Goal: Task Accomplishment & Management: Use online tool/utility

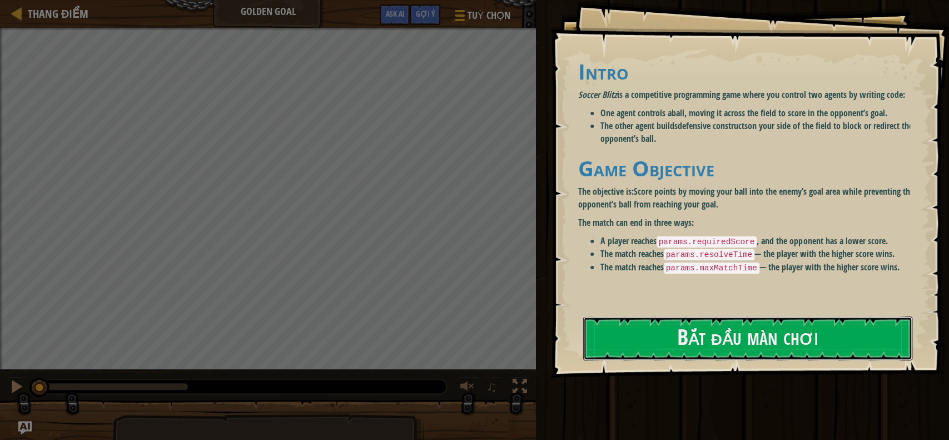
drag, startPoint x: 711, startPoint y: 341, endPoint x: 759, endPoint y: 230, distance: 121.0
click at [711, 341] on button "Bắt đầu màn chơi" at bounding box center [748, 338] width 330 height 44
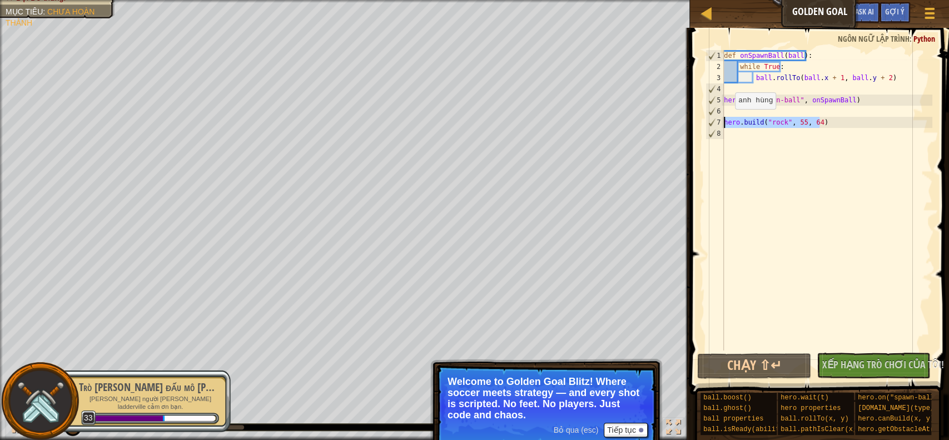
drag, startPoint x: 827, startPoint y: 120, endPoint x: 721, endPoint y: 120, distance: 106.7
click at [721, 120] on div "1 2 3 4 5 6 7 8 def onSpawnBall ( ball ) : while True : ball . rollTo ( ball . …" at bounding box center [817, 200] width 229 height 300
type textarea "hero.build("rock", 55, 64)"
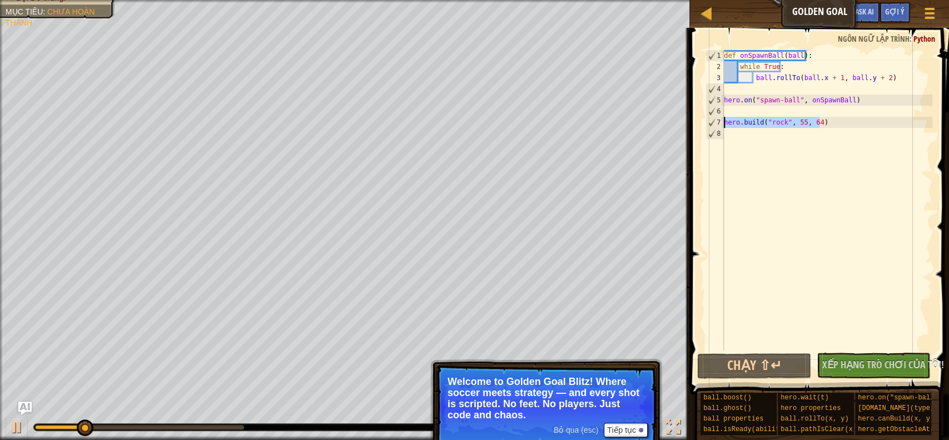
click at [782, 135] on div "def onSpawnBall ( ball ) : while True : ball . rollTo ( ball . x + 1 , ball . y…" at bounding box center [826, 211] width 211 height 322
type textarea "hero.build("rock", 55, 64)"
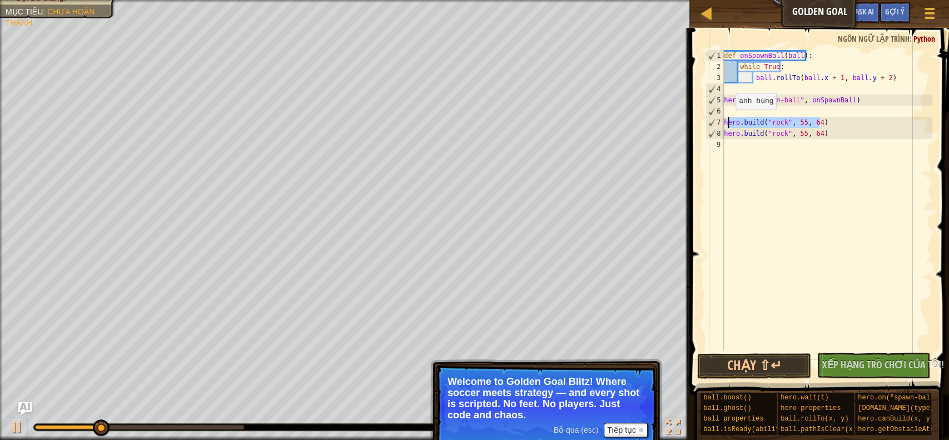
drag, startPoint x: 826, startPoint y: 121, endPoint x: 725, endPoint y: 121, distance: 101.1
click at [725, 121] on div "def onSpawnBall ( ball ) : while True : ball . rollTo ( ball . x + 1 , ball . y…" at bounding box center [826, 211] width 211 height 322
click at [867, 127] on div "def onSpawnBall ( ball ) : while True : ball . rollTo ( ball . x + 1 , ball . y…" at bounding box center [826, 200] width 211 height 300
drag, startPoint x: 810, startPoint y: 122, endPoint x: 721, endPoint y: 118, distance: 88.4
click at [721, 118] on div "hero.build("rock", 55, 64) 1 2 3 4 5 6 7 8 9 def onSpawnBall ( ball ) : while T…" at bounding box center [817, 200] width 229 height 300
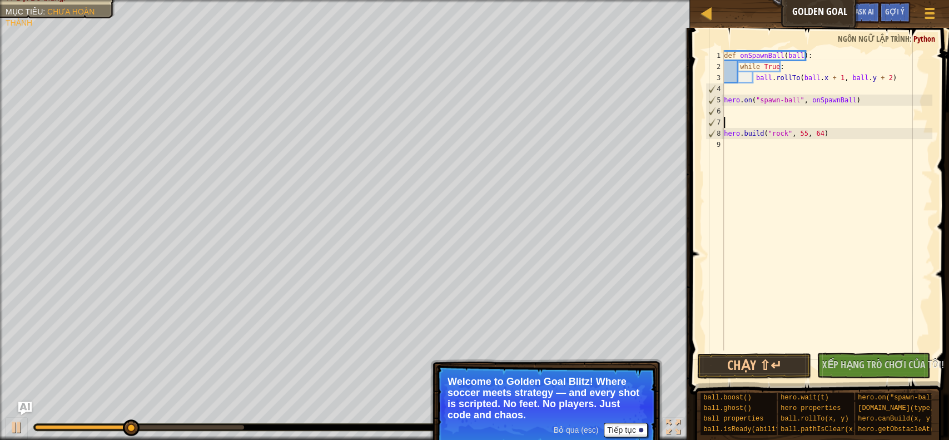
click at [740, 143] on div "def onSpawnBall ( ball ) : while True : ball . rollTo ( ball . x + 1 , ball . y…" at bounding box center [826, 211] width 211 height 322
drag, startPoint x: 722, startPoint y: 134, endPoint x: 742, endPoint y: 134, distance: 20.6
click at [742, 134] on div "1 2 3 4 5 6 7 8 9 def onSpawnBall ( ball ) : while True : ball . rollTo ( ball …" at bounding box center [817, 200] width 229 height 300
type textarea "hero.build("rock", 55, 64)"
drag, startPoint x: 828, startPoint y: 137, endPoint x: 724, endPoint y: 131, distance: 104.6
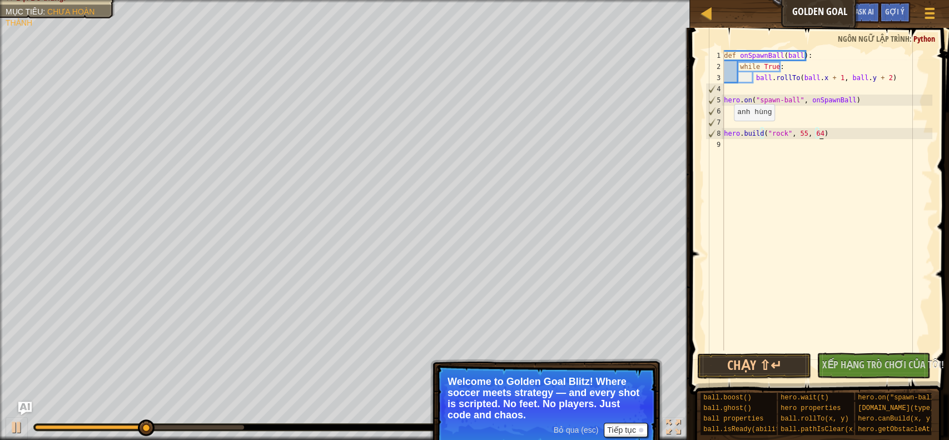
click at [724, 131] on div "def onSpawnBall ( ball ) : while True : ball . rollTo ( ball . x + 1 , ball . y…" at bounding box center [826, 211] width 211 height 322
drag, startPoint x: 837, startPoint y: 136, endPoint x: 754, endPoint y: 133, distance: 83.4
click at [754, 133] on div "def onSpawnBall ( ball ) : while True : ball . rollTo ( ball . x + 1 , ball . y…" at bounding box center [826, 211] width 211 height 322
click at [767, 363] on button "Chạy ⇧↵" at bounding box center [753, 366] width 113 height 26
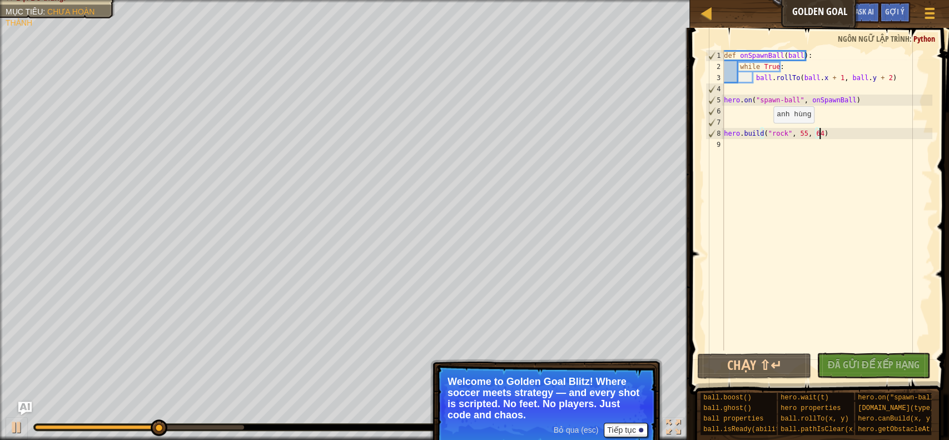
drag, startPoint x: 826, startPoint y: 136, endPoint x: 763, endPoint y: 134, distance: 63.4
click at [763, 134] on div "def onSpawnBall ( ball ) : while True : ball . rollTo ( ball . x + 1 , ball . y…" at bounding box center [826, 211] width 211 height 322
click at [761, 133] on div "def onSpawnBall ( ball ) : while True : ball . rollTo ( ball . x + 1 , ball . y…" at bounding box center [826, 211] width 211 height 322
click at [778, 133] on div "def onSpawnBall ( ball ) : while True : ball . rollTo ( ball . x + 1 , ball . y…" at bounding box center [826, 211] width 211 height 322
click at [824, 135] on div "def onSpawnBall ( ball ) : while True : ball . rollTo ( ball . x + 1 , ball . y…" at bounding box center [826, 211] width 211 height 322
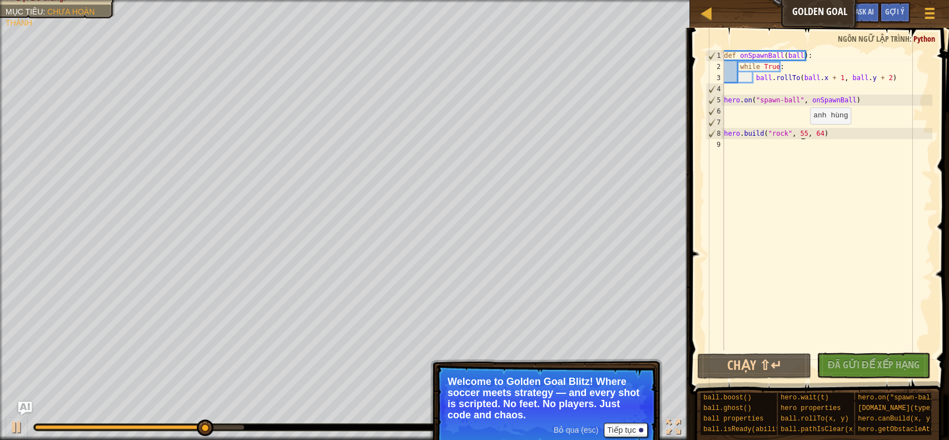
click at [800, 135] on div "def onSpawnBall ( ball ) : while True : ball . rollTo ( ball . x + 1 , ball . y…" at bounding box center [826, 211] width 211 height 322
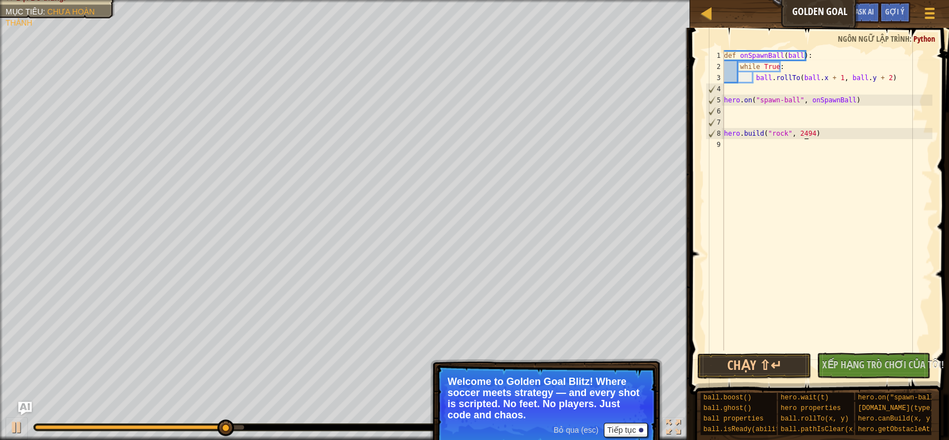
scroll to position [4, 6]
click at [800, 131] on div "def onSpawnBall ( ball ) : while True : ball . rollTo ( ball . x + 1 , ball . y…" at bounding box center [826, 211] width 211 height 322
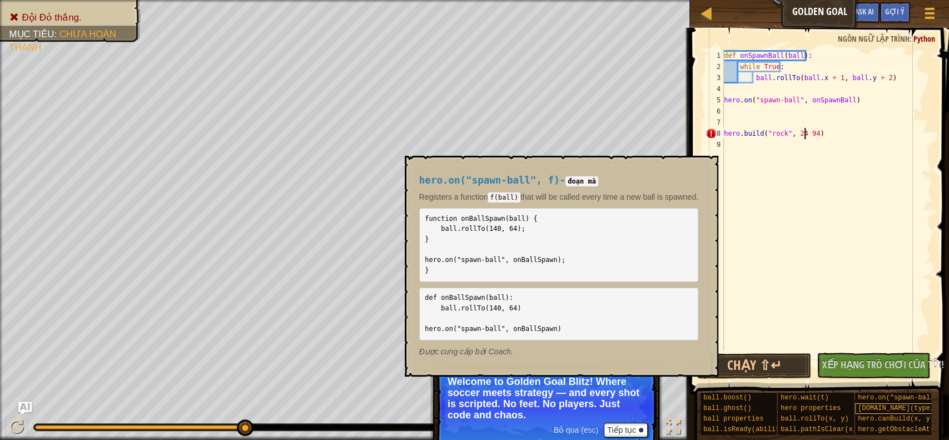
scroll to position [11, 0]
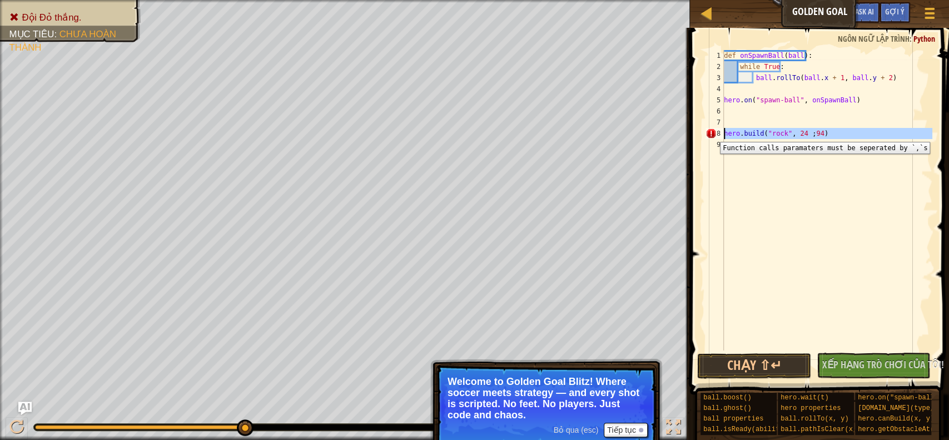
click at [711, 133] on div "8" at bounding box center [714, 133] width 18 height 11
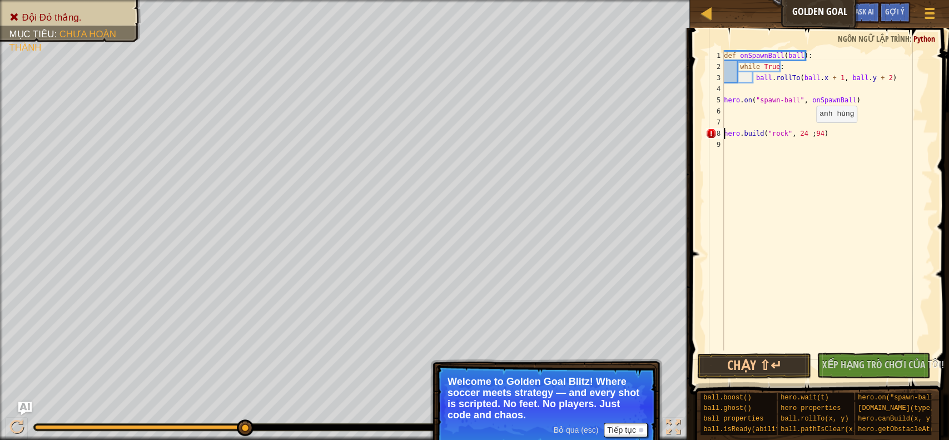
click at [806, 133] on div "def onSpawnBall ( ball ) : while True : ball . rollTo ( ball . x + 1 , ball . y…" at bounding box center [826, 211] width 211 height 322
click at [808, 133] on div "def onSpawnBall ( ball ) : while True : ball . rollTo ( ball . x + 1 , ball . y…" at bounding box center [826, 211] width 211 height 322
type textarea "hero.build("rock", 24 , )"
click at [758, 362] on button "Chạy ⇧↵" at bounding box center [753, 366] width 113 height 26
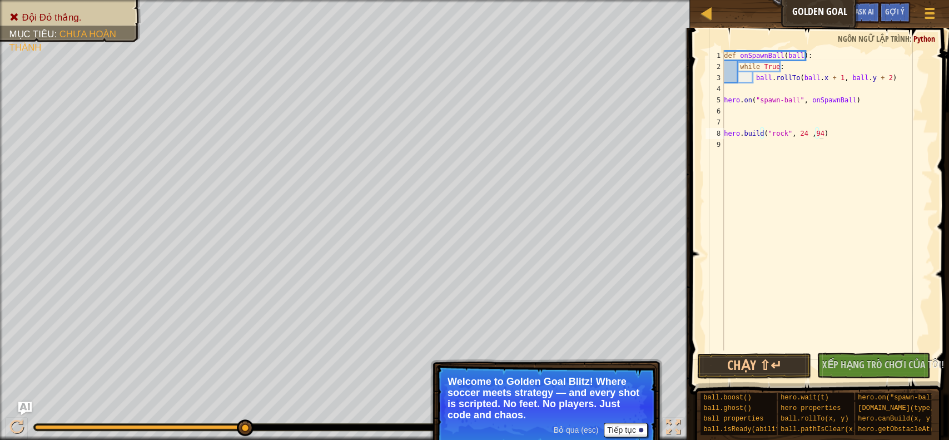
type textarea "hero.build("rock", 24 ,94)"
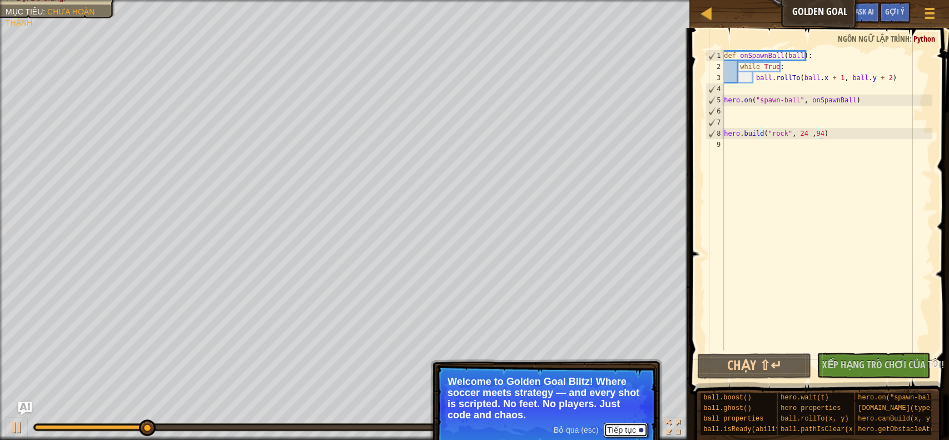
click at [615, 428] on button "Tiếp tục" at bounding box center [625, 429] width 44 height 14
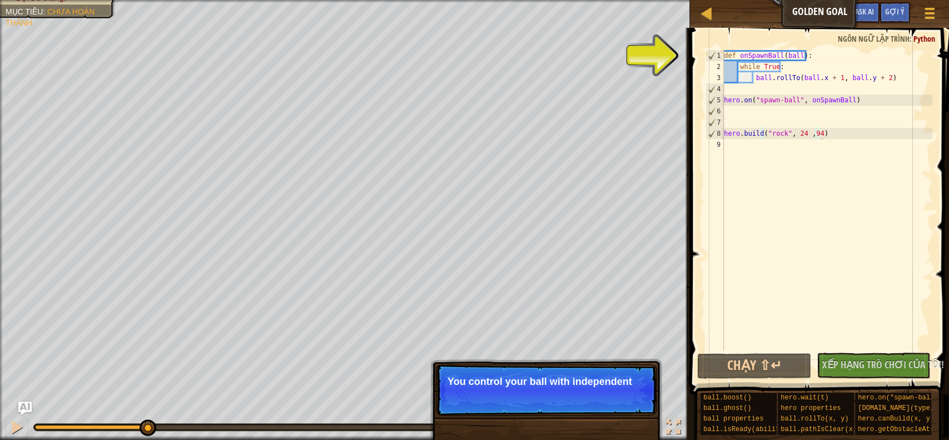
click at [535, 379] on p "You control your ball with independent" at bounding box center [545, 381] width 197 height 11
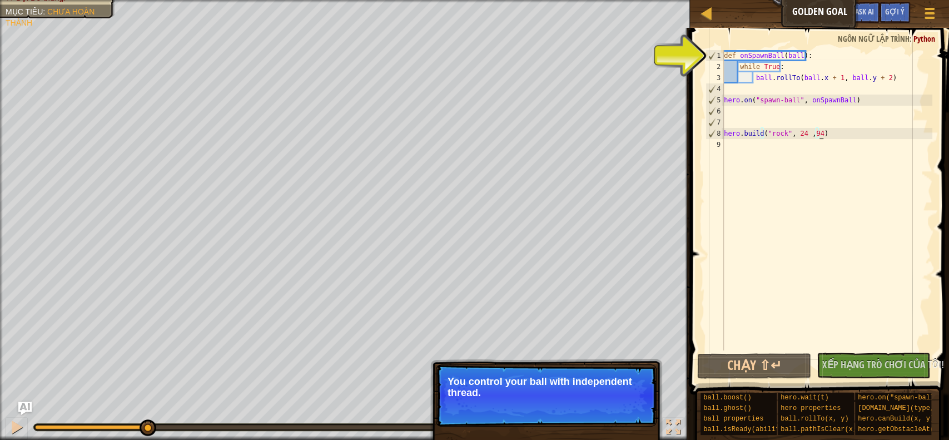
click at [592, 406] on span "Bỏ qua (esc)" at bounding box center [575, 407] width 45 height 9
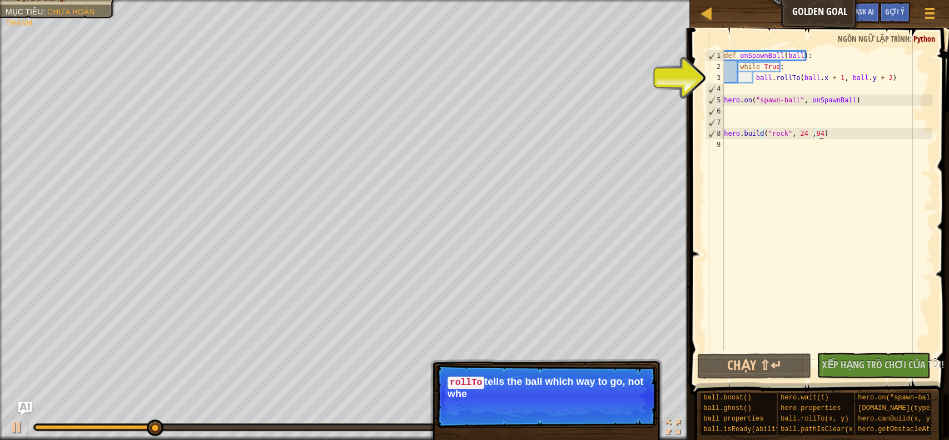
click at [618, 392] on p "rollTo tells the ball which way to go, not whe" at bounding box center [545, 387] width 197 height 23
click at [617, 397] on p "rollTo tells the ball which way to go, not where to stop." at bounding box center [545, 387] width 197 height 23
click at [623, 408] on button "Tiếp tục" at bounding box center [625, 408] width 44 height 14
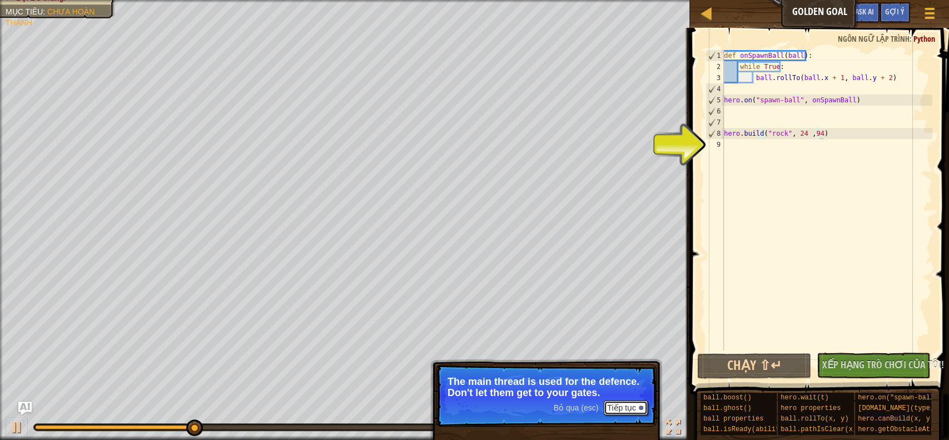
click at [608, 404] on button "Tiếp tục" at bounding box center [625, 407] width 44 height 14
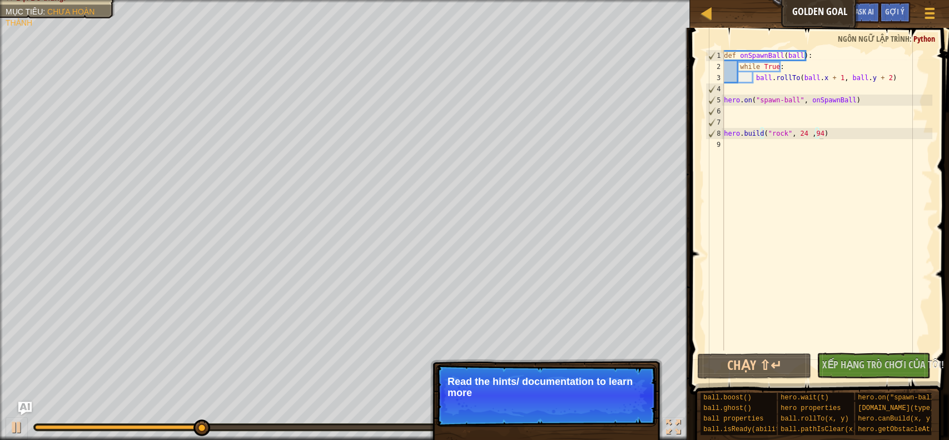
click at [611, 396] on p "Bỏ qua (esc) Tiếp tục Read the hints/ documentation to learn more" at bounding box center [546, 395] width 221 height 62
click at [611, 400] on button "Tiếp tục" at bounding box center [625, 407] width 44 height 14
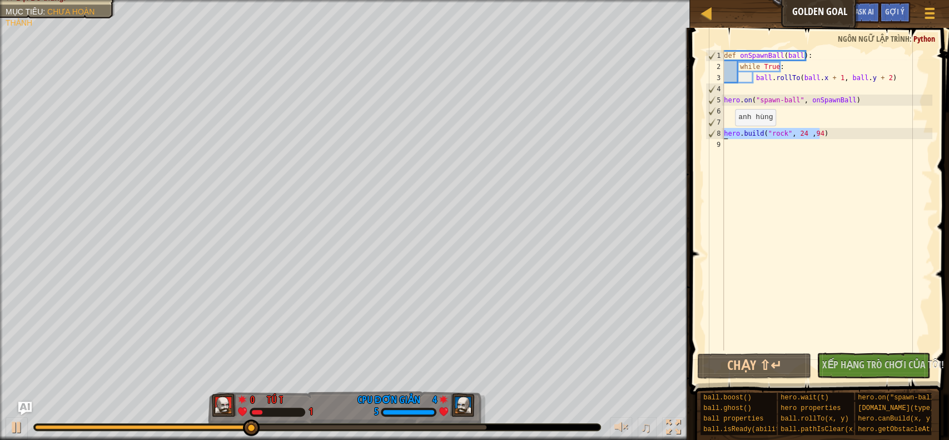
drag, startPoint x: 776, startPoint y: 136, endPoint x: 721, endPoint y: 136, distance: 55.6
click at [721, 136] on div "hero.build("rock", 24 ,94) 1 2 3 4 5 6 7 8 9 def onSpawnBall ( ball ) : while T…" at bounding box center [817, 200] width 229 height 300
click at [791, 149] on div "def onSpawnBall ( ball ) : while True : ball . rollTo ( ball . x + 1 , ball . y…" at bounding box center [826, 211] width 211 height 322
paste textarea "hero.build("rock", 24 ,94)"
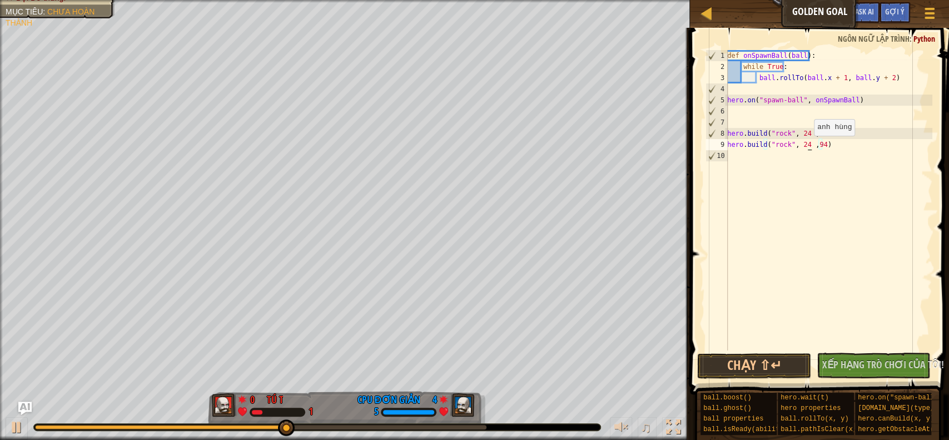
click at [807, 146] on div "def onSpawnBall ( ball ) : while True : ball . rollTo ( ball . x + 1 , ball . y…" at bounding box center [828, 211] width 207 height 322
click at [806, 146] on div "def onSpawnBall ( ball ) : while True : ball . rollTo ( ball . x + 1 , ball . y…" at bounding box center [828, 211] width 207 height 322
click at [804, 144] on div "def onSpawnBall ( ball ) : while True : ball . rollTo ( ball . x + 1 , ball . y…" at bounding box center [828, 211] width 207 height 322
drag, startPoint x: 806, startPoint y: 143, endPoint x: 821, endPoint y: 146, distance: 15.3
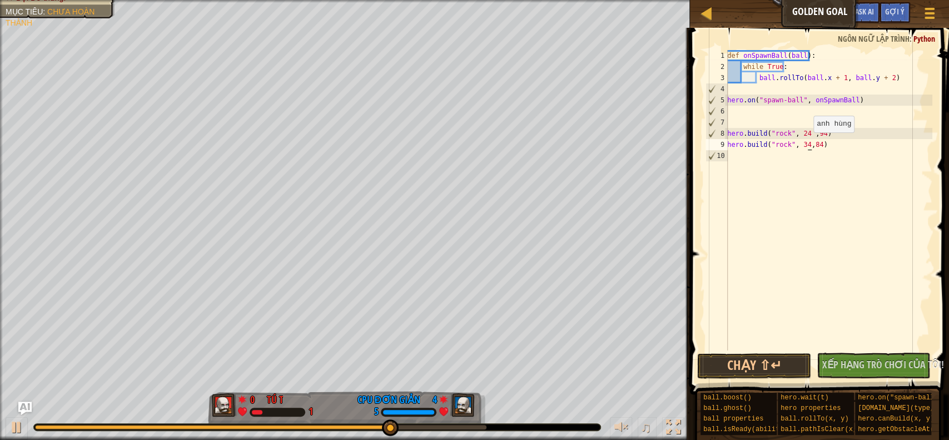
click at [807, 143] on div "def onSpawnBall ( ball ) : while True : ball . rollTo ( ball . x + 1 , ball . y…" at bounding box center [828, 211] width 207 height 322
click at [821, 146] on div "def onSpawnBall ( ball ) : while True : ball . rollTo ( ball . x + 1 , ball . y…" at bounding box center [828, 211] width 207 height 322
drag, startPoint x: 805, startPoint y: 146, endPoint x: 815, endPoint y: 141, distance: 11.0
click at [814, 141] on div "def onSpawnBall ( ball ) : while True : ball . rollTo ( ball . x + 1 , ball . y…" at bounding box center [828, 211] width 207 height 322
click at [835, 134] on div "def onSpawnBall ( ball ) : while True : ball . rollTo ( ball . x + 1 , ball . y…" at bounding box center [828, 211] width 207 height 322
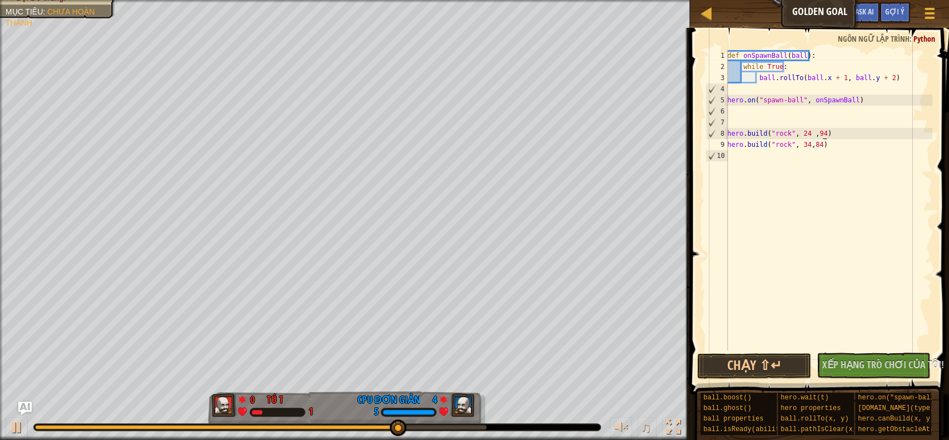
type textarea "hero.build("rock", 24 ,94)"
drag, startPoint x: 835, startPoint y: 134, endPoint x: 836, endPoint y: 129, distance: 5.6
click at [835, 133] on div "def onSpawnBall ( ball ) : while True : ball . rollTo ( ball . x + 1 , ball . y…" at bounding box center [828, 211] width 207 height 322
drag, startPoint x: 835, startPoint y: 126, endPoint x: 800, endPoint y: 132, distance: 35.5
click at [821, 125] on div "def onSpawnBall ( ball ) : while True : ball . rollTo ( ball . x + 1 , ball . y…" at bounding box center [828, 211] width 207 height 322
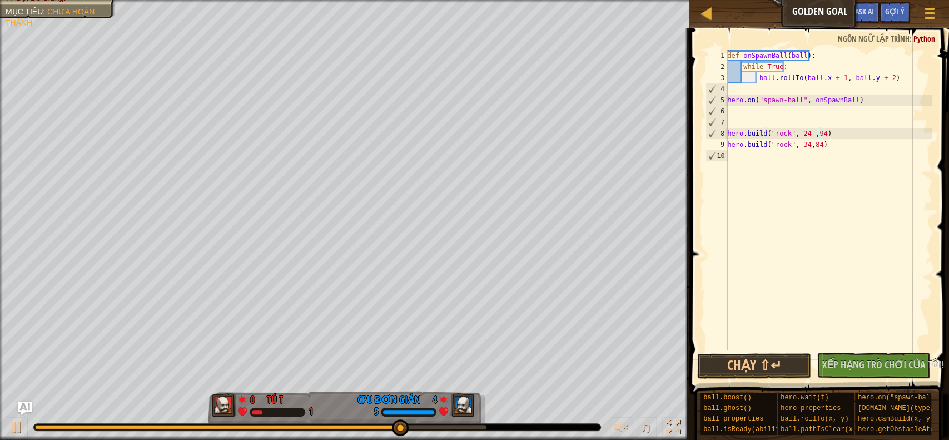
scroll to position [4, 0]
click at [800, 132] on div "def onSpawnBall ( ball ) : while True : ball . rollTo ( ball . x + 1 , ball . y…" at bounding box center [828, 211] width 207 height 322
click at [804, 132] on div "def onSpawnBall ( ball ) : while True : ball . rollTo ( ball . x + 1 , ball . y…" at bounding box center [828, 211] width 207 height 322
click at [809, 132] on div "def onSpawnBall ( ball ) : while True : ball . rollTo ( ball . x + 1 , ball . y…" at bounding box center [828, 211] width 207 height 322
click at [808, 144] on div "def onSpawnBall ( ball ) : while True : ball . rollTo ( ball . x + 1 , ball . y…" at bounding box center [828, 211] width 207 height 322
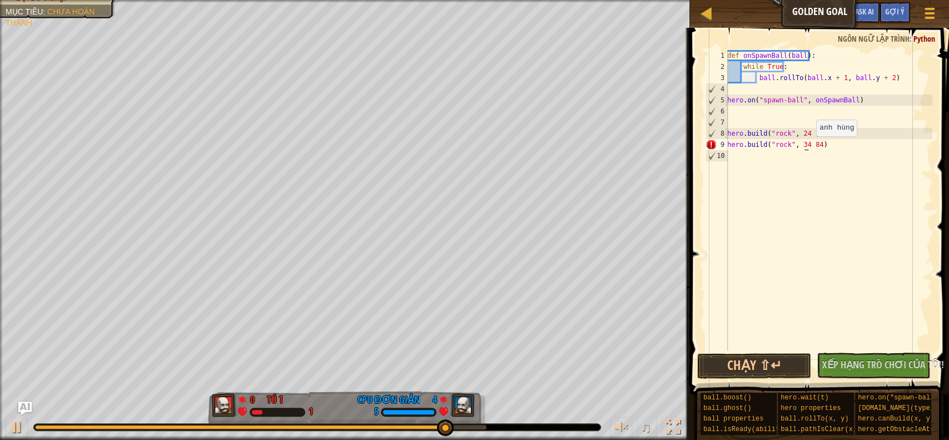
click at [807, 146] on div "def onSpawnBall ( ball ) : while True : ball . rollTo ( ball . x + 1 , ball . y…" at bounding box center [828, 211] width 207 height 322
drag, startPoint x: 806, startPoint y: 145, endPoint x: 834, endPoint y: 147, distance: 27.3
click at [834, 147] on div "def onSpawnBall ( ball ) : while True : ball . rollTo ( ball . x + 1 , ball . y…" at bounding box center [828, 211] width 207 height 322
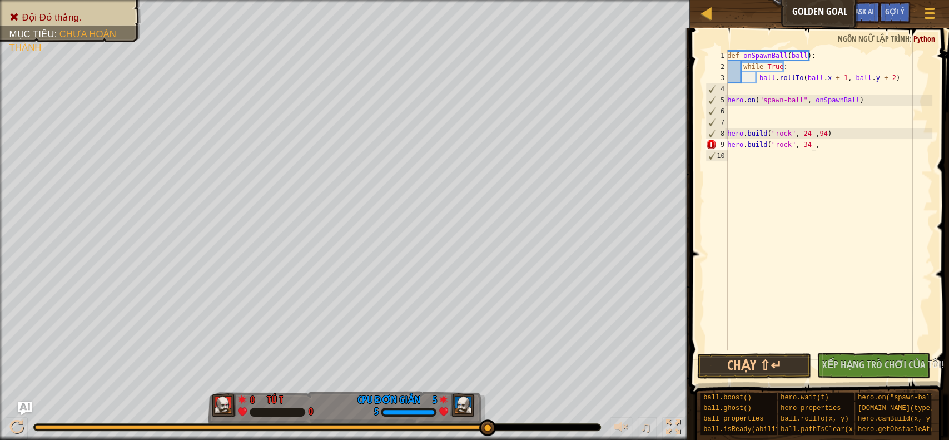
scroll to position [4, 7]
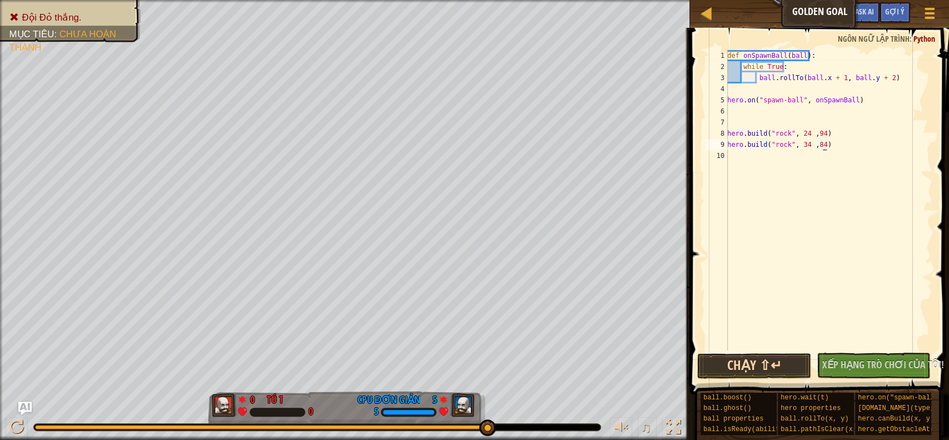
type textarea "hero.build("rock", 34 ,84)"
click at [752, 371] on button "Chạy ⇧↵" at bounding box center [753, 366] width 113 height 26
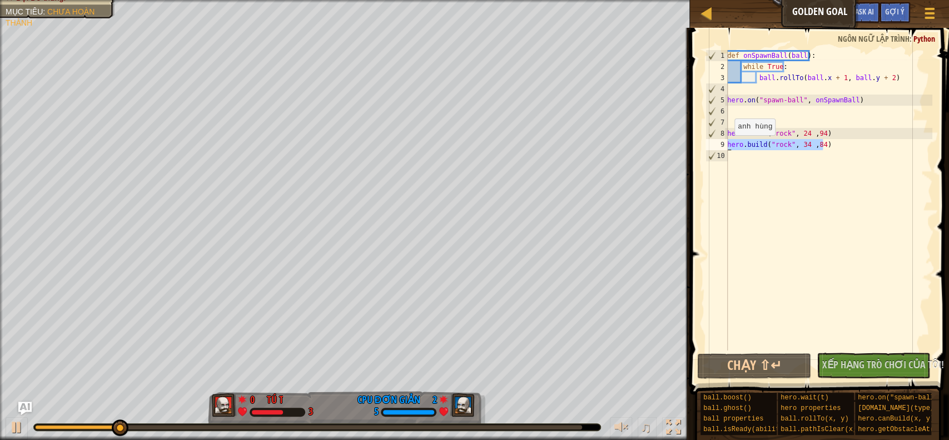
drag, startPoint x: 835, startPoint y: 142, endPoint x: 726, endPoint y: 146, distance: 109.0
click at [726, 146] on div "hero.build("rock", 34 ,84) 1 2 3 4 5 6 7 8 9 10 def onSpawnBall ( ball ) : whil…" at bounding box center [817, 200] width 229 height 300
click at [742, 159] on div "def onSpawnBall ( ball ) : while True : ball . rollTo ( ball . x + 1 , ball . y…" at bounding box center [828, 211] width 207 height 322
paste textarea "hero.build("rock", 34 ,84)"
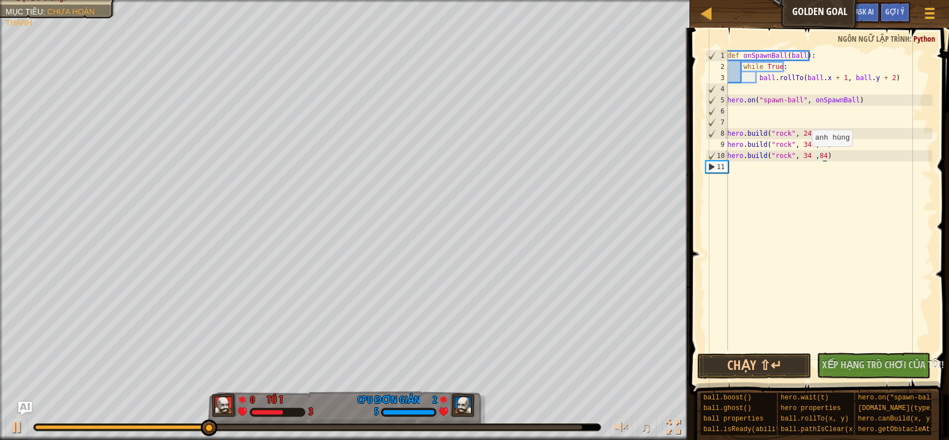
drag, startPoint x: 805, startPoint y: 157, endPoint x: 947, endPoint y: 145, distance: 143.3
click at [807, 157] on div "def onSpawnBall ( ball ) : while True : ball . rollTo ( ball . x + 1 , ball . y…" at bounding box center [828, 211] width 207 height 322
click at [727, 363] on button "Chạy ⇧↵" at bounding box center [753, 366] width 113 height 26
click at [728, 358] on button "Chạy ⇧↵" at bounding box center [753, 366] width 113 height 26
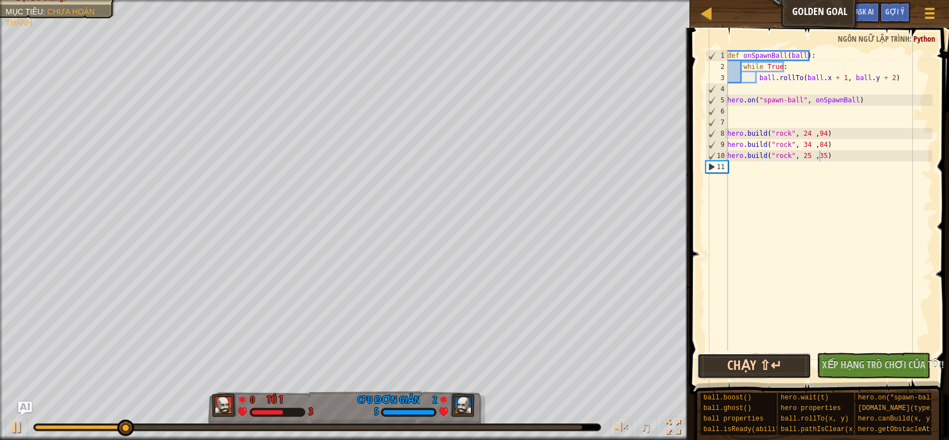
click at [756, 367] on button "Chạy ⇧↵" at bounding box center [753, 366] width 113 height 26
click at [754, 369] on button "Chạy ⇧↵" at bounding box center [753, 366] width 113 height 26
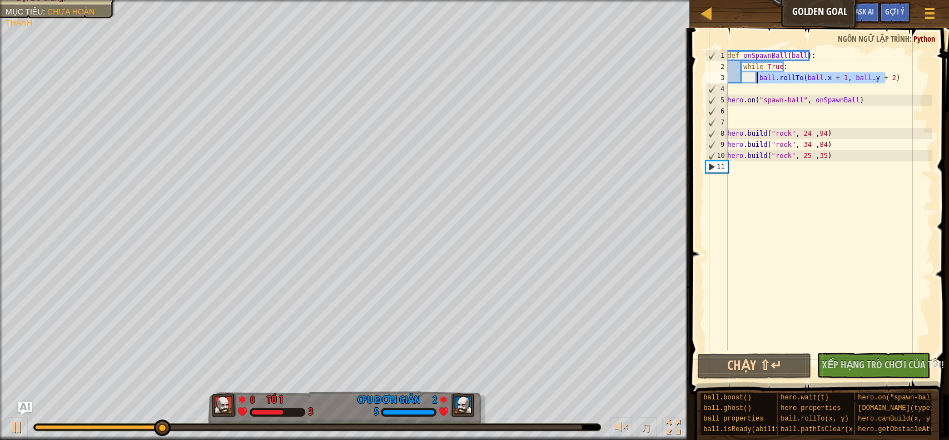
drag, startPoint x: 893, startPoint y: 74, endPoint x: 783, endPoint y: 85, distance: 110.5
click at [756, 82] on div "def onSpawnBall ( ball ) : while True : ball . rollTo ( ball . x + 1 , ball . y…" at bounding box center [828, 211] width 207 height 322
type textarea "ball.rollTo(ball.x + 1, ball.y + 2)"
drag, startPoint x: 732, startPoint y: 91, endPoint x: 764, endPoint y: 89, distance: 31.8
click at [735, 91] on div "def onSpawnBall ( ball ) : while True : ball . rollTo ( ball . x + 1 , ball . y…" at bounding box center [828, 211] width 207 height 322
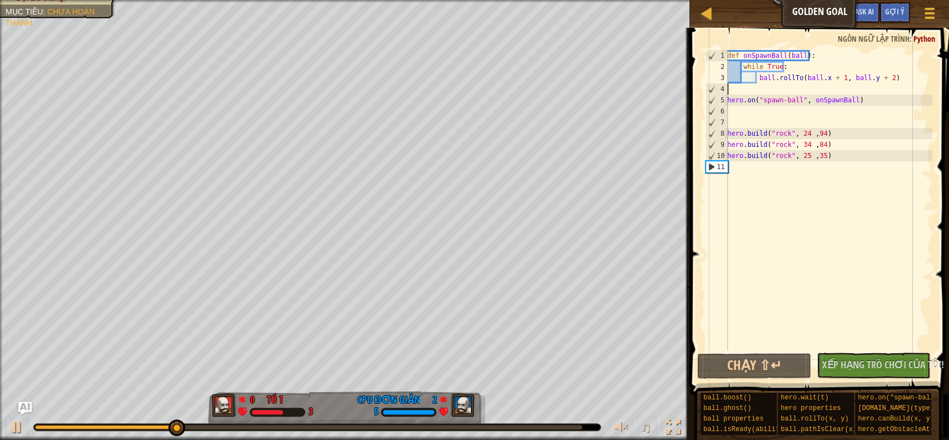
scroll to position [4, 0]
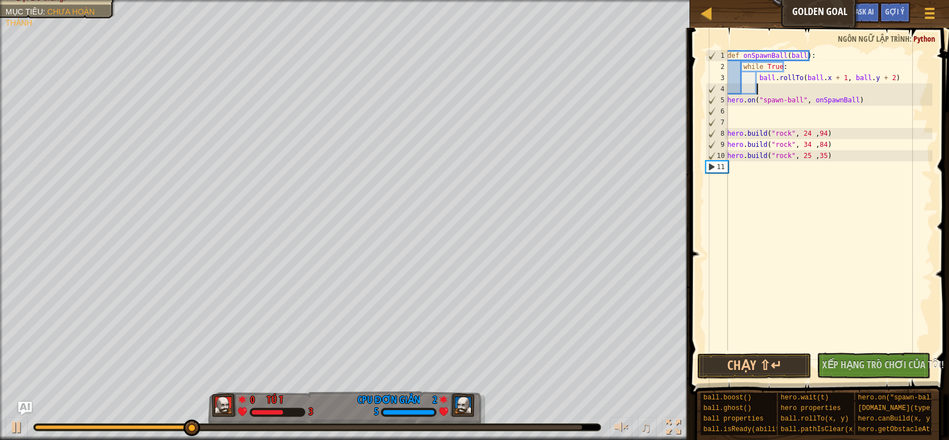
click at [773, 93] on div "def onSpawnBall ( ball ) : while True : ball . rollTo ( ball . x + 1 , ball . y…" at bounding box center [828, 211] width 207 height 322
paste textarea "ball.rollTo(ball.x + 1, ball.y + 2)"
click at [839, 91] on div "def onSpawnBall ( ball ) : while True : ball . rollTo ( ball . x + 1 , ball . y…" at bounding box center [828, 211] width 207 height 322
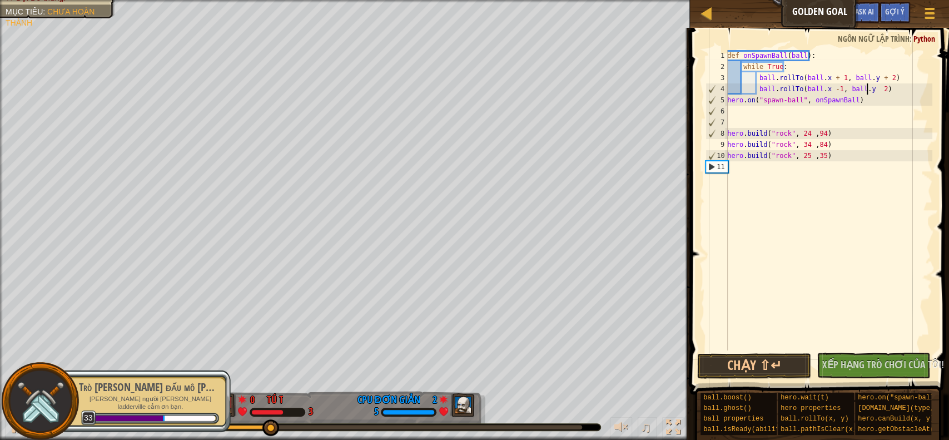
scroll to position [4, 11]
type textarea "ball.rollTo(ball.x -1, ball.y - 2)"
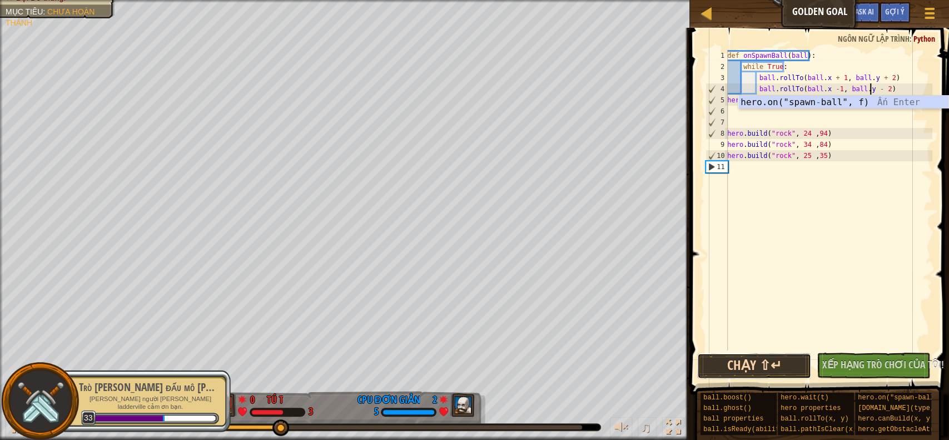
click at [766, 370] on button "Chạy ⇧↵" at bounding box center [753, 366] width 113 height 26
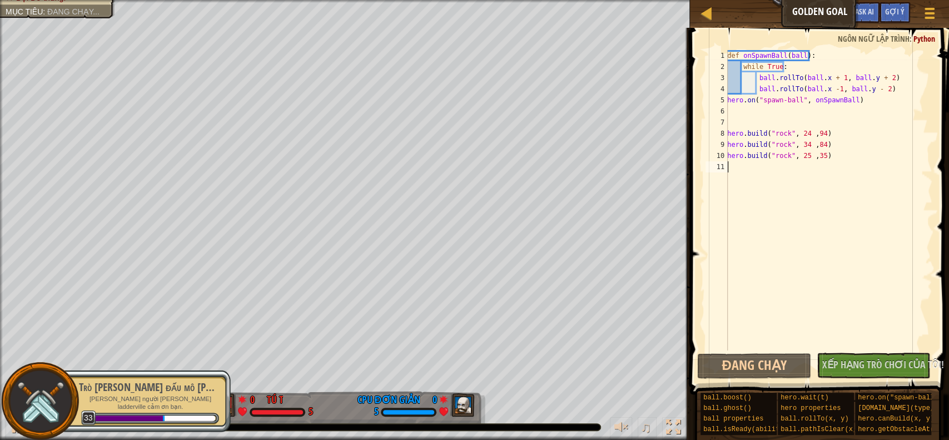
click at [821, 290] on div "def onSpawnBall ( ball ) : while True : ball . rollTo ( ball . x + 1 , ball . y…" at bounding box center [828, 211] width 207 height 322
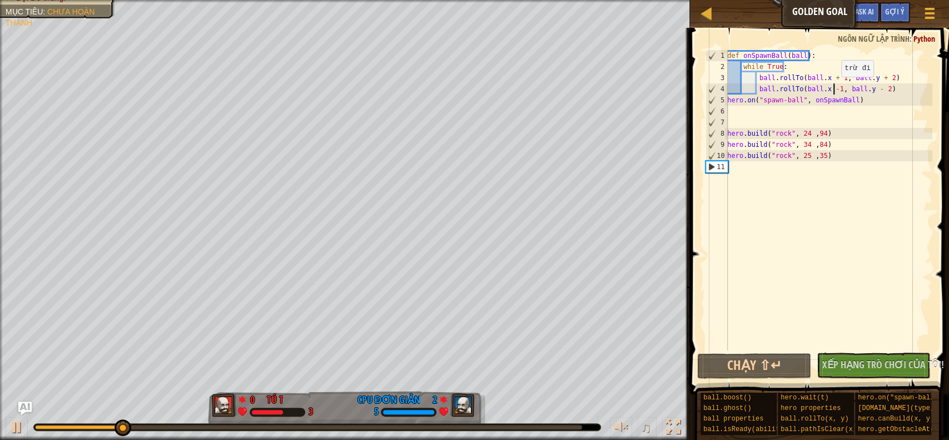
click at [834, 87] on div "def onSpawnBall ( ball ) : while True : ball . rollTo ( ball . x + 1 , ball . y…" at bounding box center [828, 211] width 207 height 322
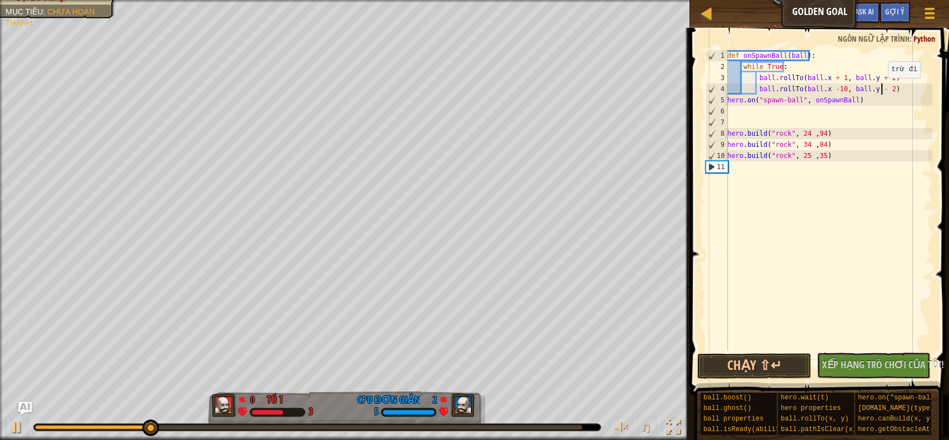
click at [881, 89] on div "def onSpawnBall ( ball ) : while True : ball . rollTo ( ball . x + 1 , ball . y…" at bounding box center [828, 211] width 207 height 322
click at [781, 374] on button "Chạy ⇧↵" at bounding box center [753, 366] width 113 height 26
click at [33, 410] on div "♫" at bounding box center [345, 423] width 690 height 33
click at [27, 405] on img "Ask AI" at bounding box center [25, 408] width 14 height 14
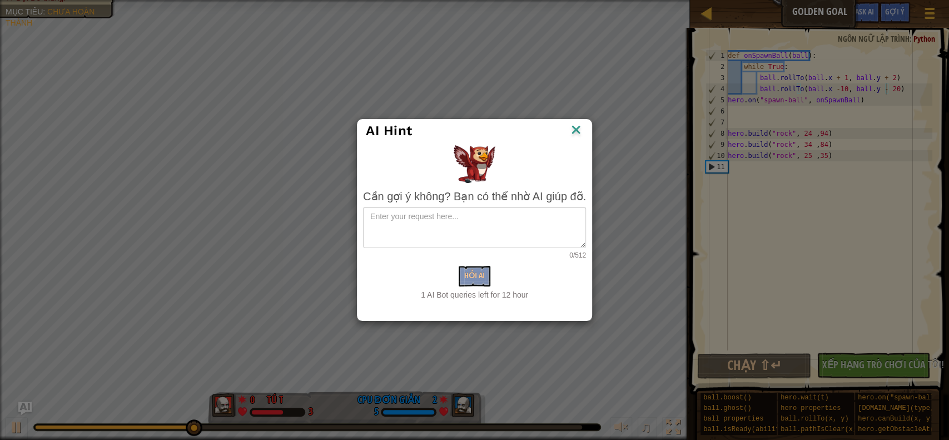
click at [470, 275] on div "Hỏi AI" at bounding box center [474, 276] width 223 height 21
click at [577, 125] on img at bounding box center [575, 130] width 14 height 17
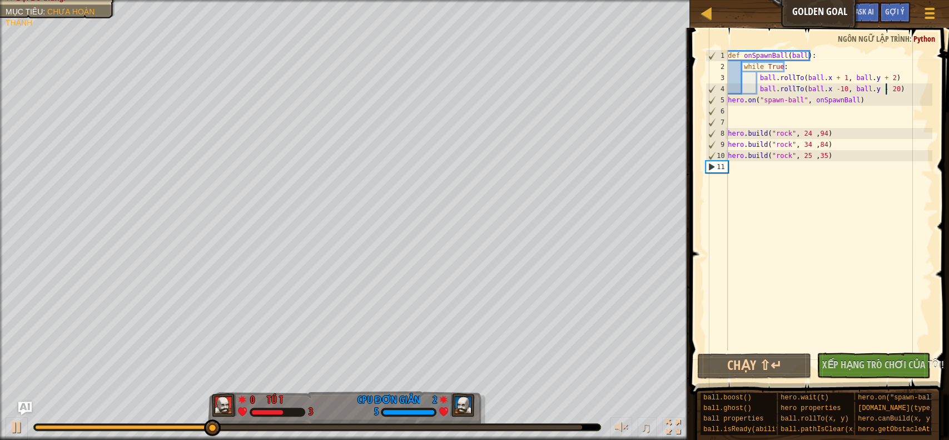
click at [632, 416] on div "♫" at bounding box center [345, 423] width 690 height 33
drag, startPoint x: 645, startPoint y: 418, endPoint x: 612, endPoint y: 417, distance: 32.2
click at [614, 417] on div "♫" at bounding box center [644, 428] width 80 height 23
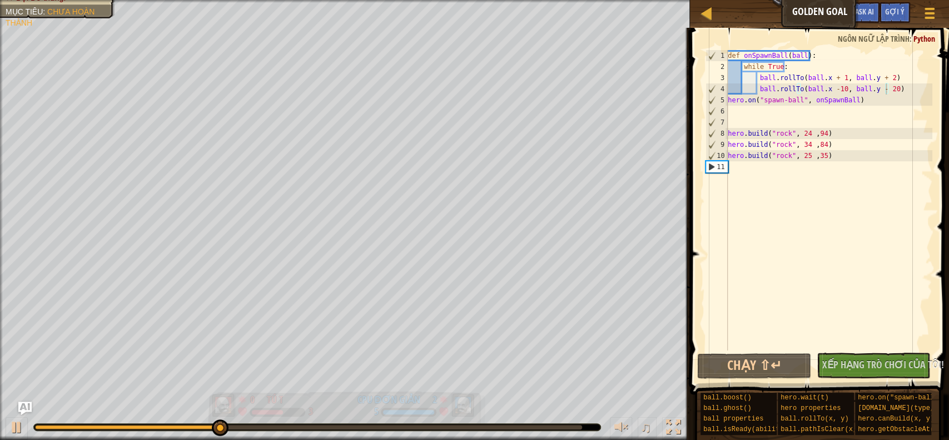
click at [317, 353] on div "Đội Đỏ thắng. Mục tiêu : Chưa hoàn thành 0 Tú T 3 2 CPU Đơn Giản 5 ♫ Okar Bỏ qu…" at bounding box center [474, 220] width 949 height 440
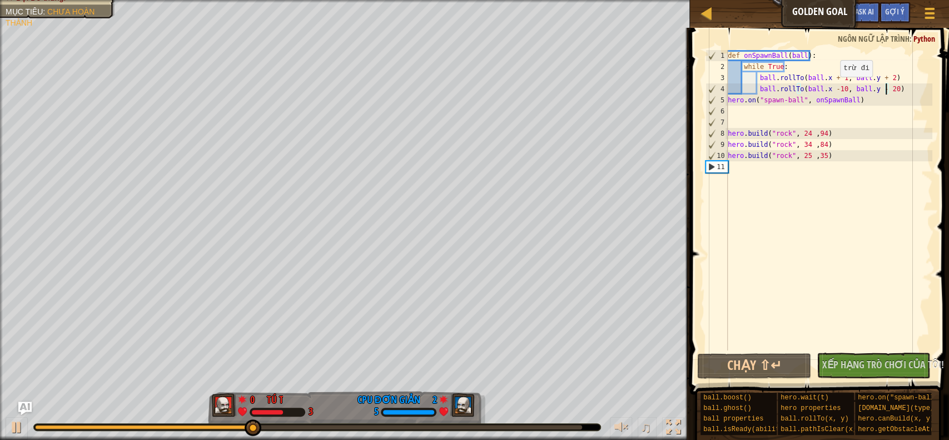
click at [834, 87] on div "def onSpawnBall ( ball ) : while True : ball . rollTo ( ball . x + 1 , ball . y…" at bounding box center [828, 211] width 207 height 322
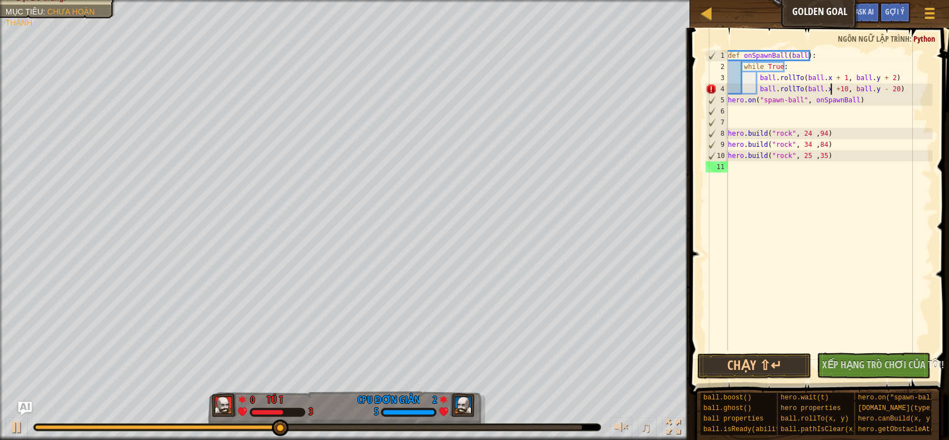
scroll to position [4, 8]
click at [875, 87] on div "def onSpawnBall ( ball ) : while True : ball . rollTo ( ball . x + 1 , ball . y…" at bounding box center [828, 211] width 207 height 322
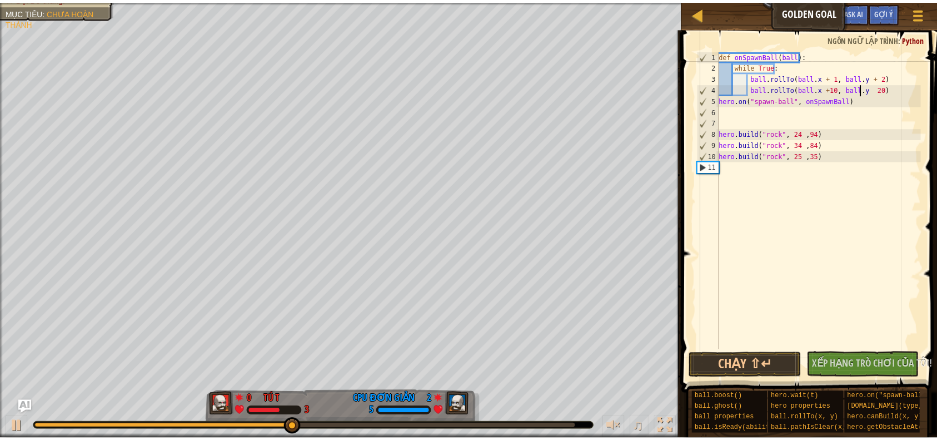
scroll to position [4, 12]
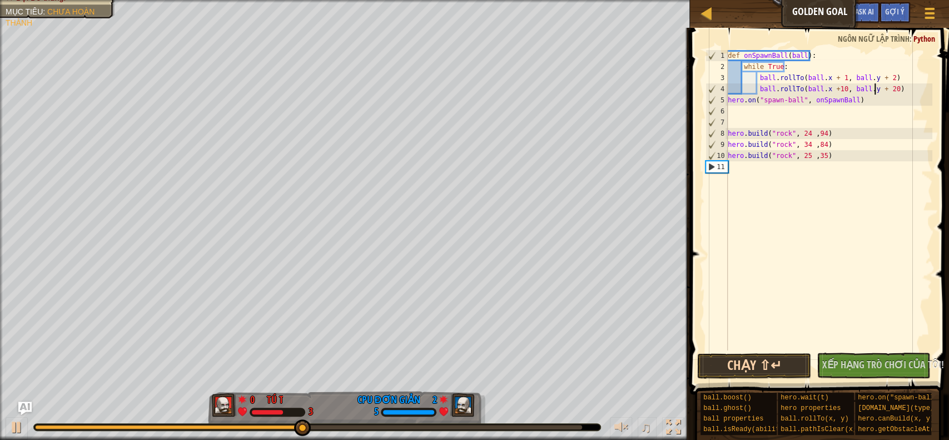
type textarea "ball.rollTo(ball.x +10, ball.y + 20)"
click at [741, 366] on button "Chạy ⇧↵" at bounding box center [753, 366] width 113 height 26
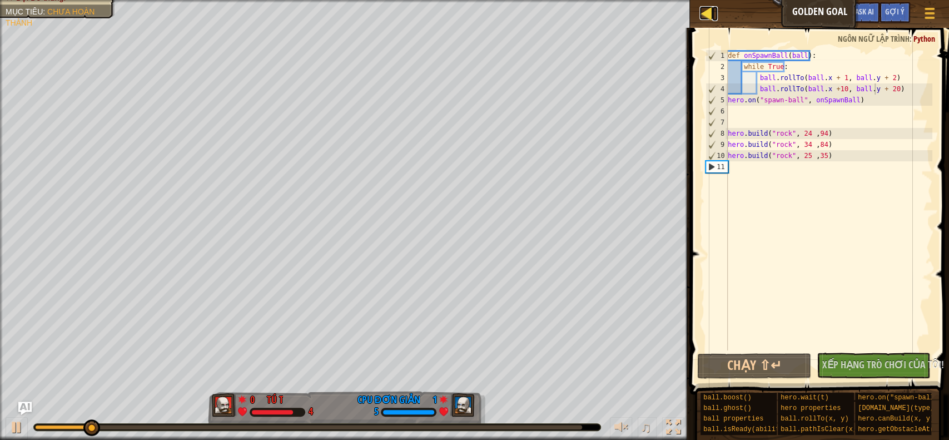
click at [713, 8] on div at bounding box center [706, 13] width 14 height 14
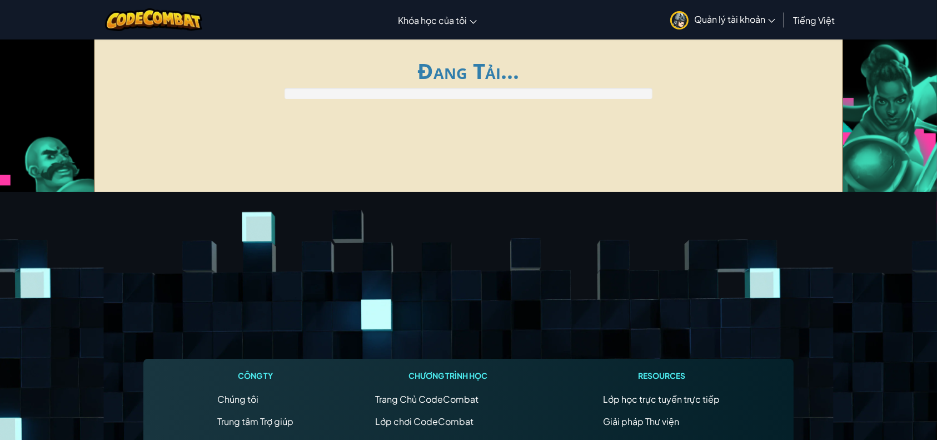
drag, startPoint x: 712, startPoint y: 8, endPoint x: 710, endPoint y: 13, distance: 5.7
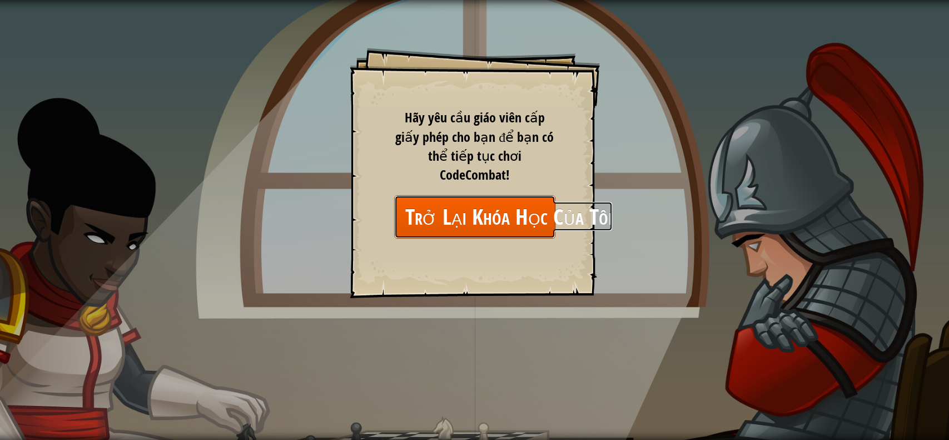
click at [531, 198] on link "Trở Lại Khóa Học Của Tôi" at bounding box center [474, 216] width 161 height 43
